Goal: Find specific page/section: Find specific page/section

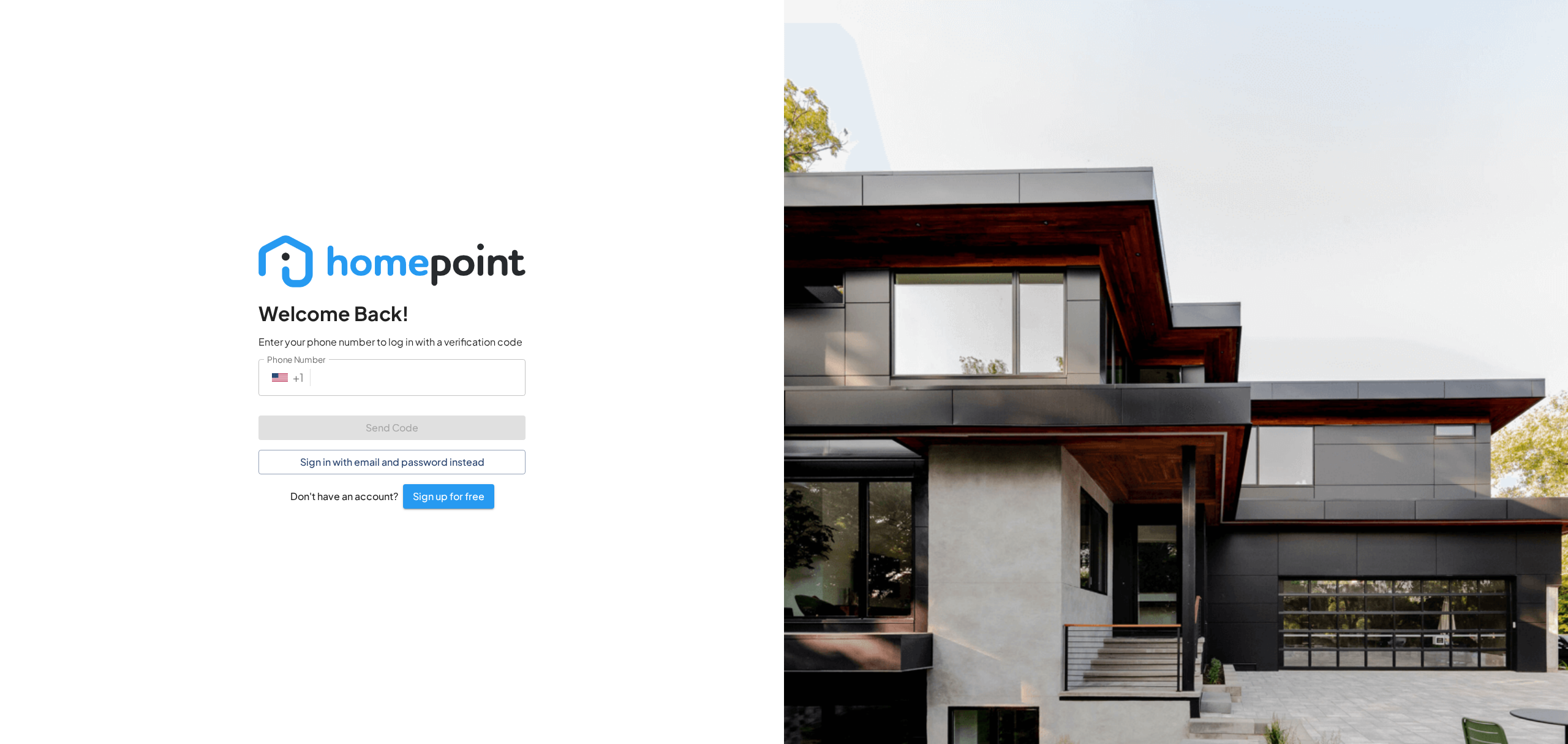
drag, startPoint x: 685, startPoint y: 420, endPoint x: 679, endPoint y: 422, distance: 6.3
click at [685, 420] on div "Welcome Back! Enter your phone number to log in with a verification code Phone …" at bounding box center [392, 372] width 784 height 744
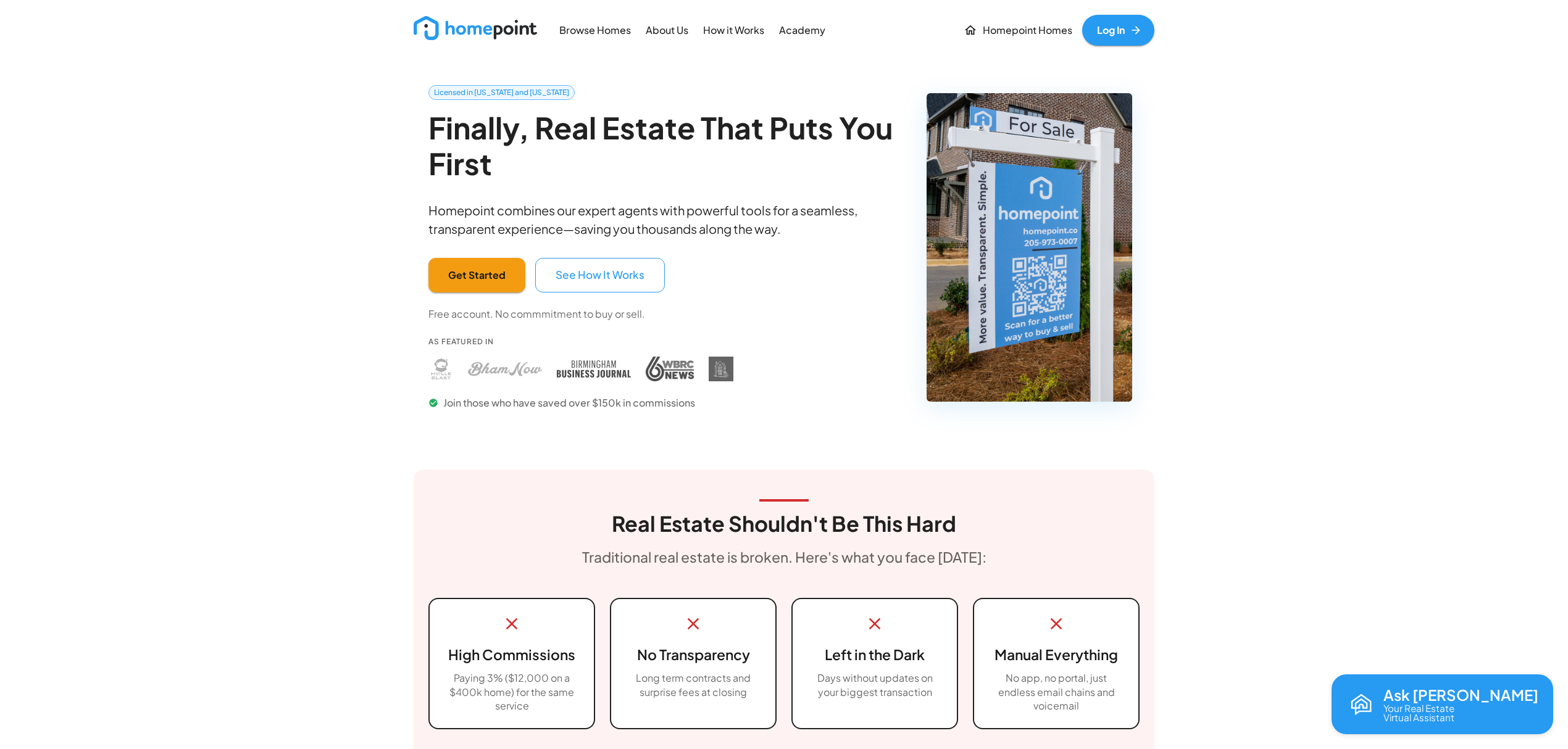
click at [1125, 43] on link "Log In" at bounding box center [1118, 30] width 72 height 31
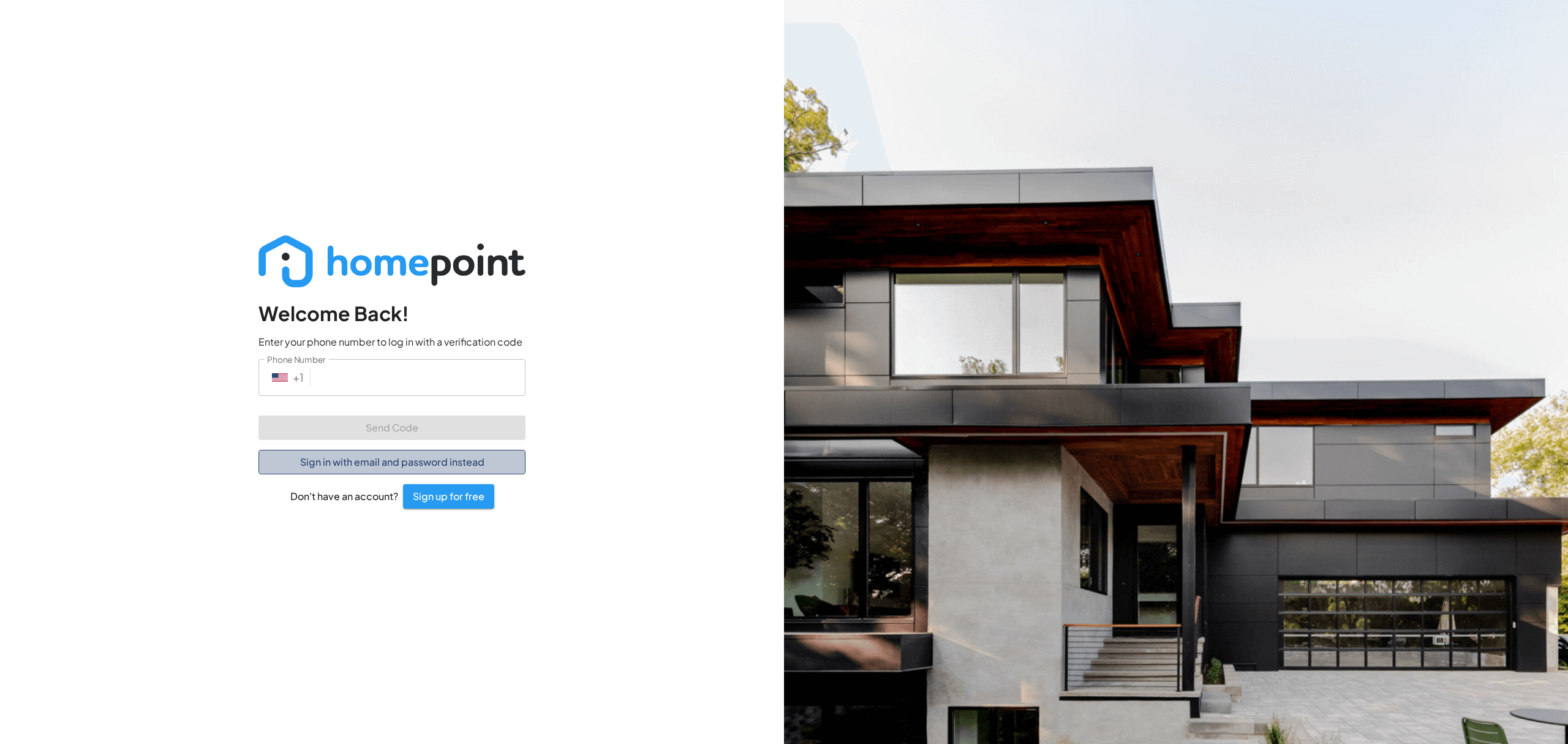
click at [350, 463] on button "Sign in with email and password instead" at bounding box center [392, 462] width 267 height 24
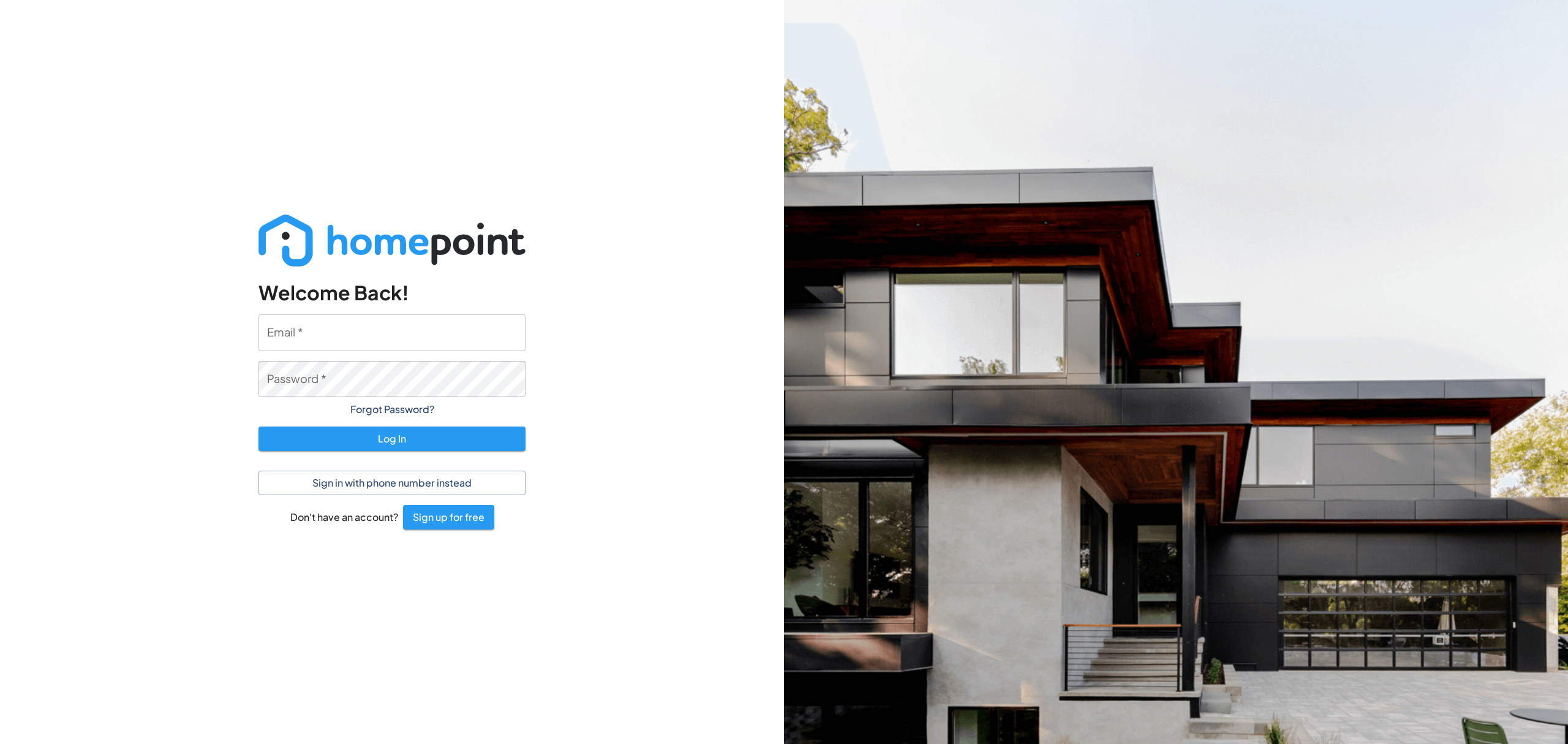
type input "[PERSON_NAME][EMAIL_ADDRESS][DOMAIN_NAME]"
click at [425, 447] on button "Log In" at bounding box center [392, 439] width 267 height 24
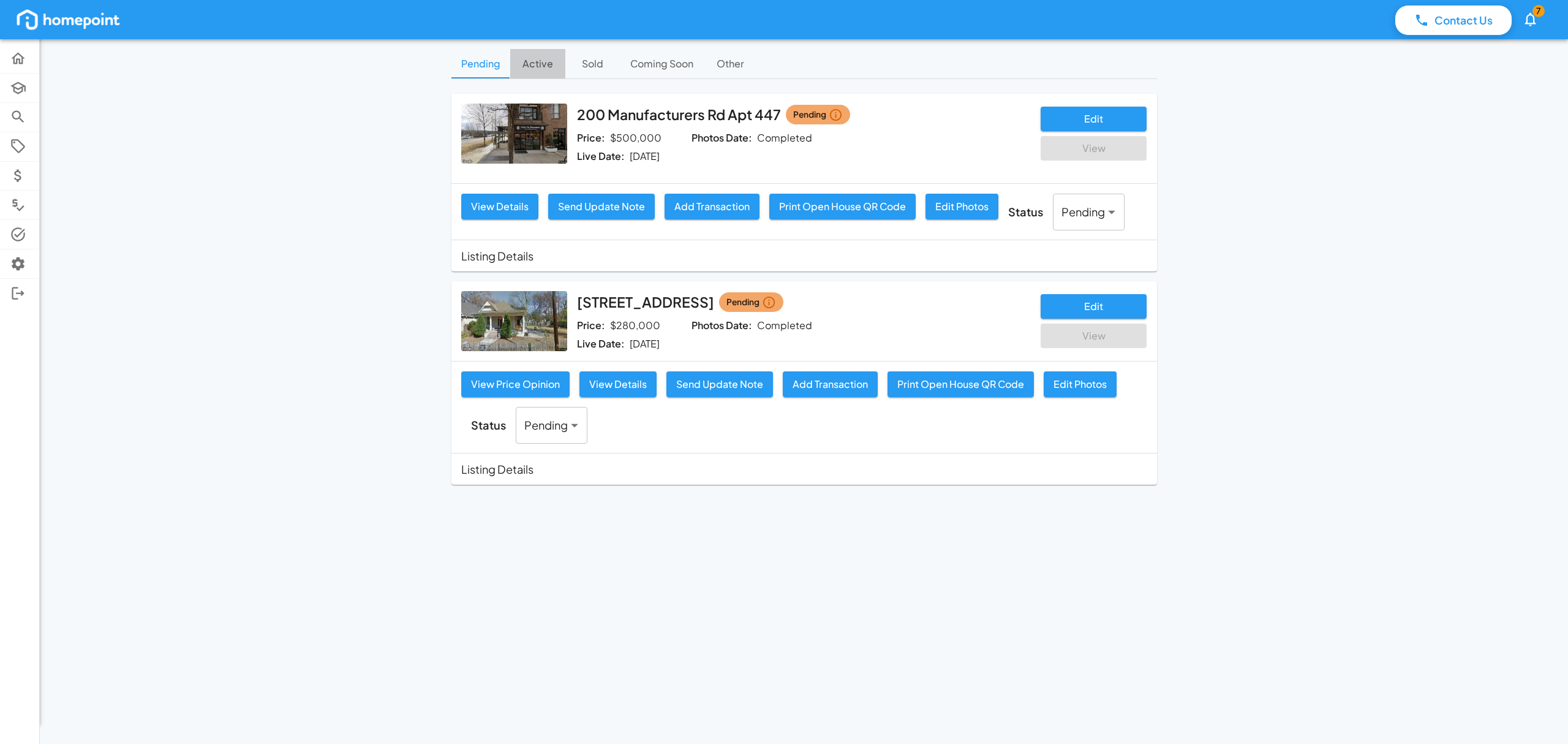
click at [535, 69] on button "Active" at bounding box center [538, 63] width 55 height 30
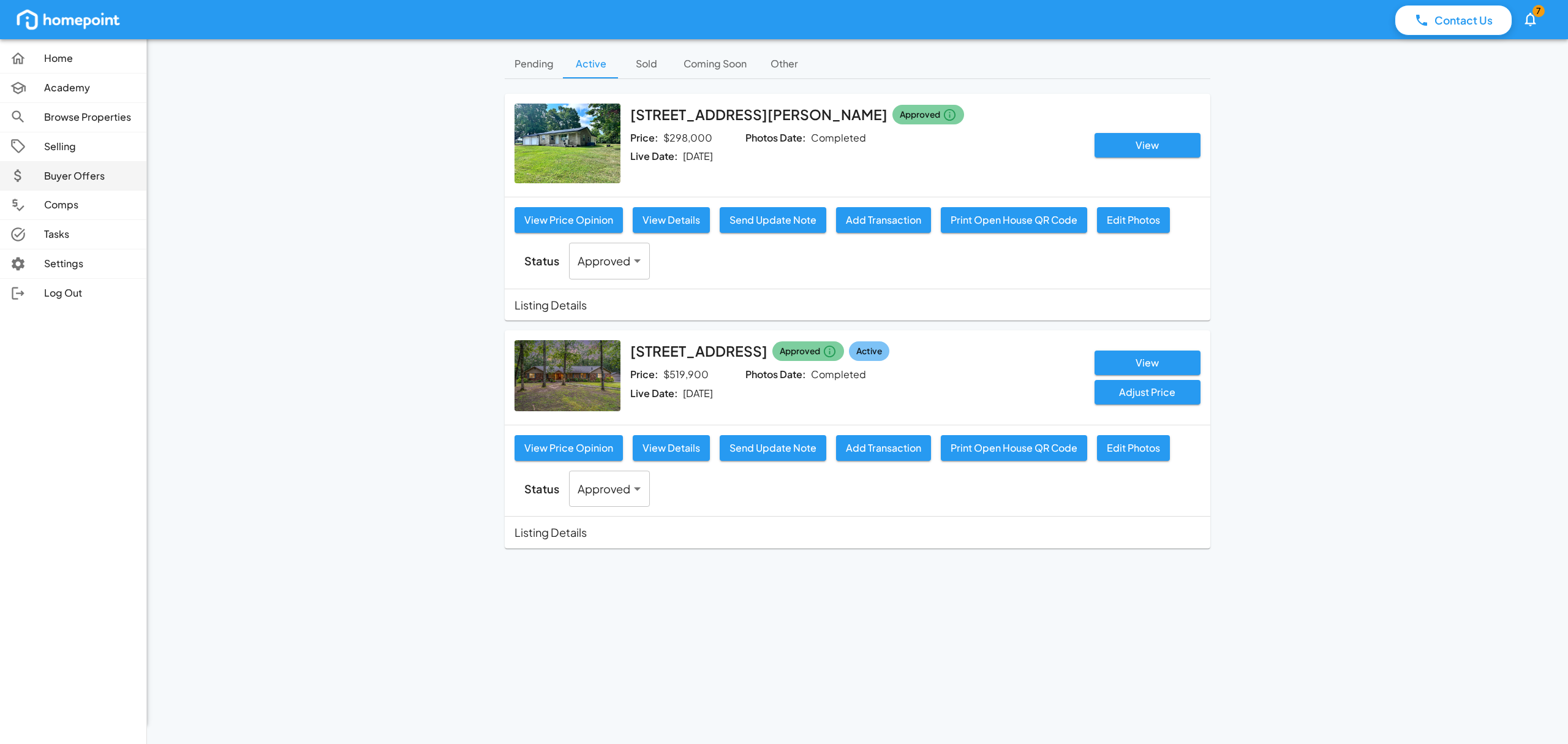
click at [67, 172] on p "Buyer Offers" at bounding box center [90, 176] width 92 height 14
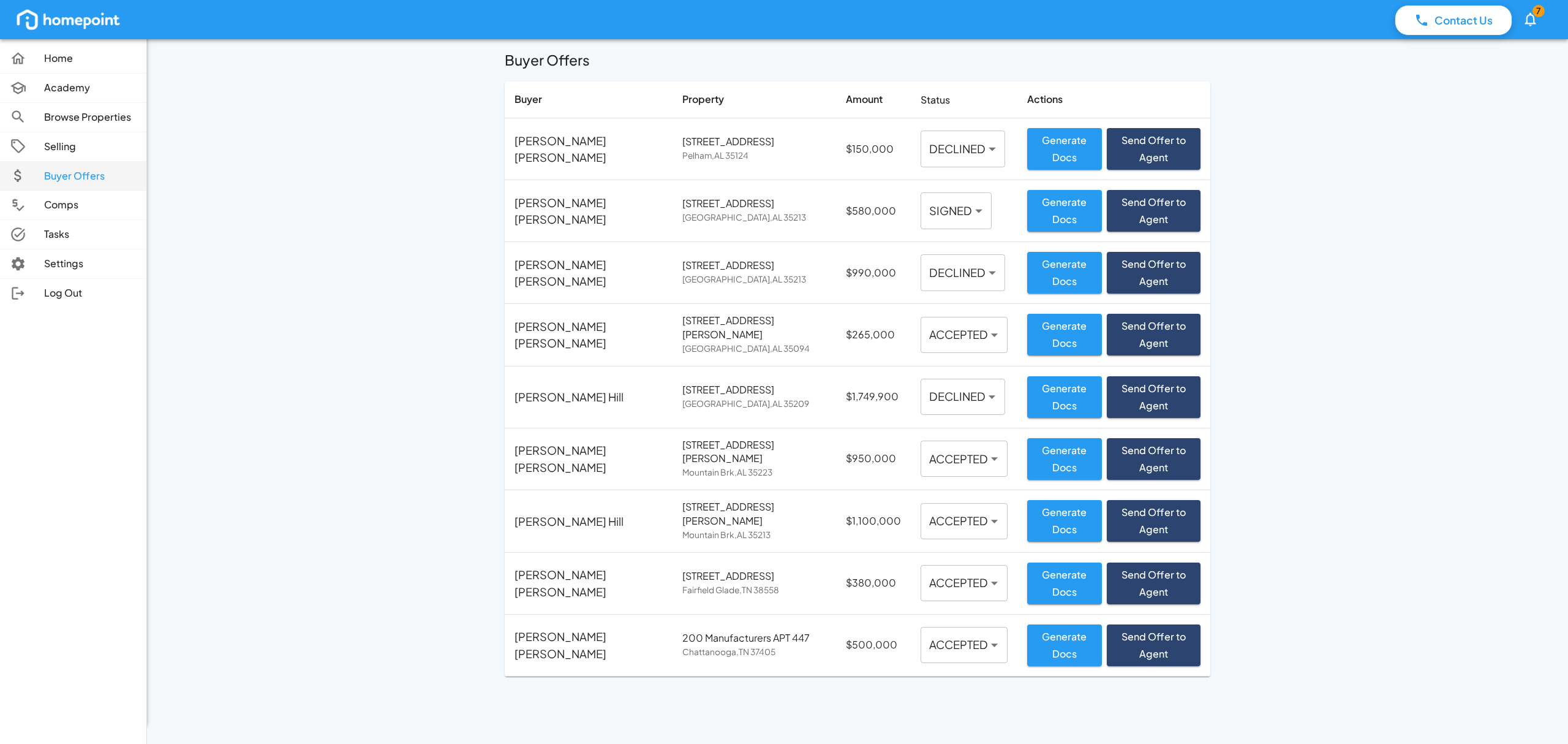
click at [53, 182] on p "Buyer Offers" at bounding box center [90, 176] width 92 height 14
click at [57, 201] on p "Comps" at bounding box center [90, 205] width 92 height 14
